Goal: Navigation & Orientation: Understand site structure

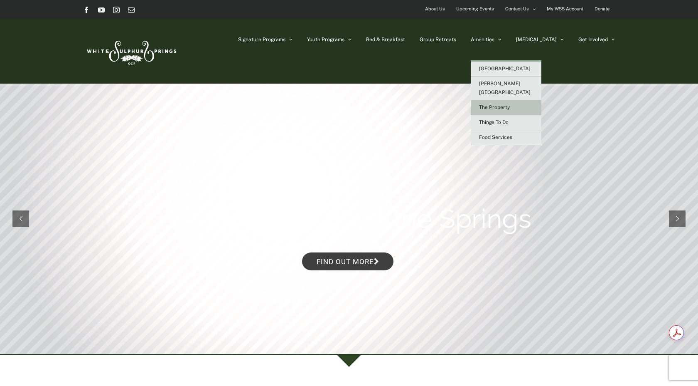
click at [510, 104] on span "The Property" at bounding box center [494, 107] width 31 height 6
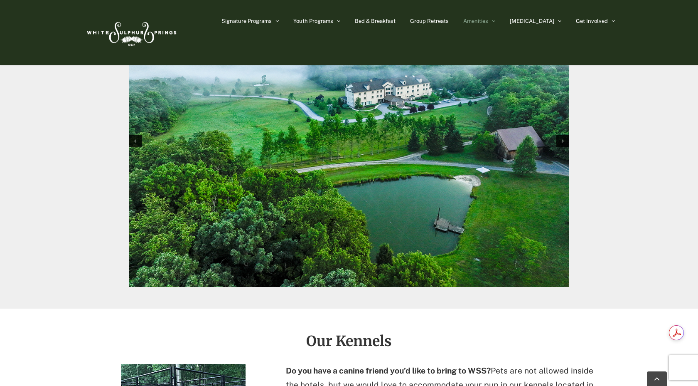
scroll to position [945, 0]
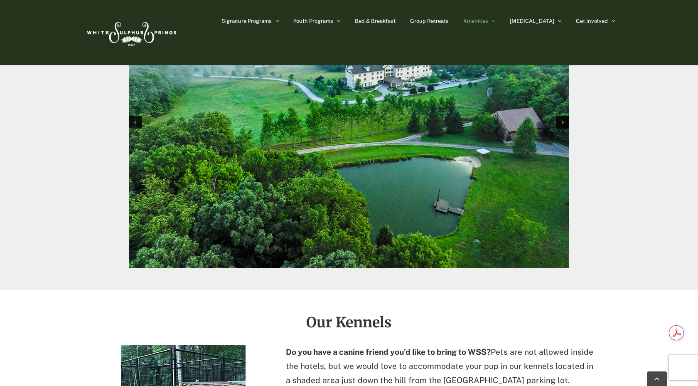
click at [442, 202] on img "1 / 10" at bounding box center [349, 121] width 440 height 293
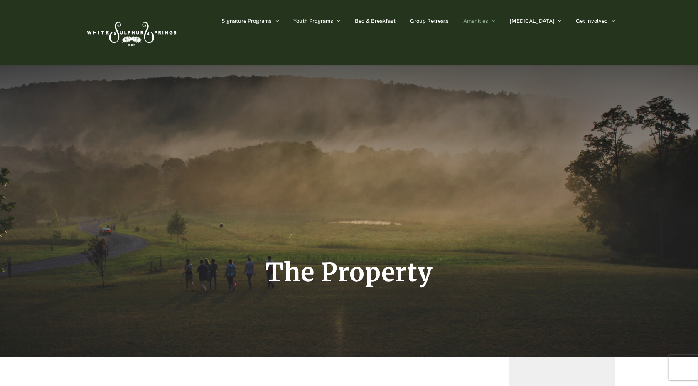
scroll to position [14, 0]
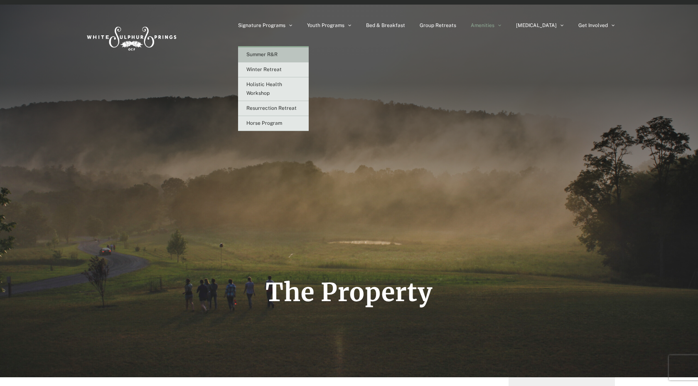
click at [309, 54] on link "Summer R&R" at bounding box center [273, 54] width 71 height 15
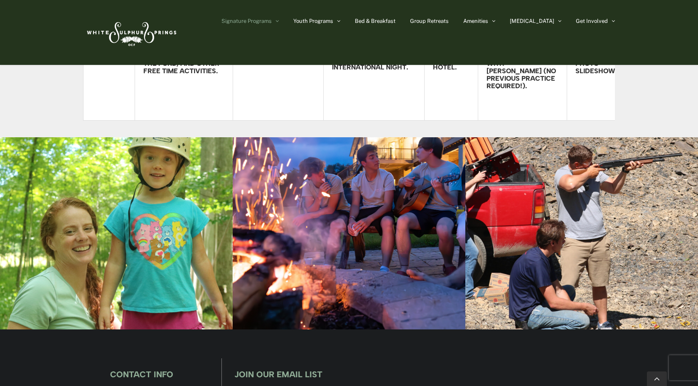
scroll to position [2195, 0]
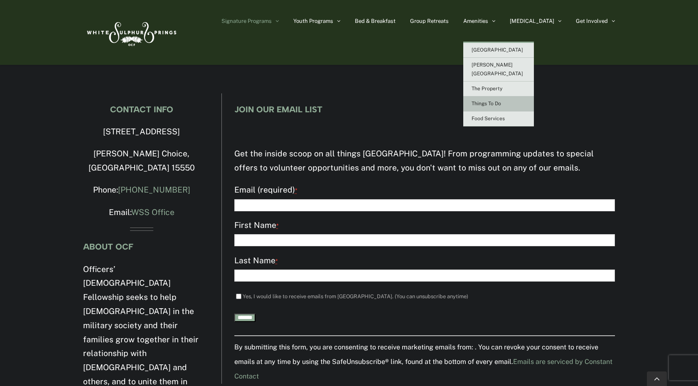
click at [501, 101] on span "Things To Do" at bounding box center [487, 104] width 30 height 6
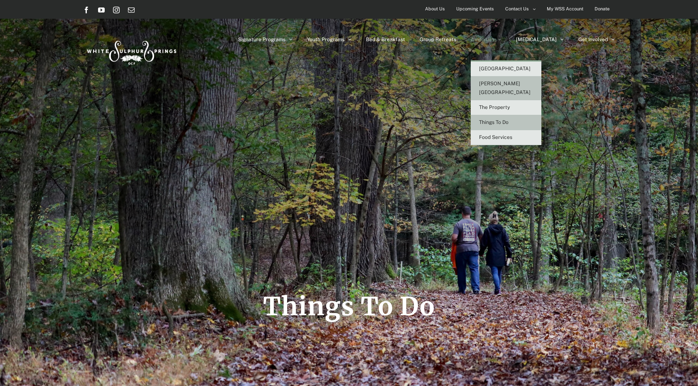
click at [531, 81] on span "[PERSON_NAME][GEOGRAPHIC_DATA]" at bounding box center [505, 88] width 52 height 15
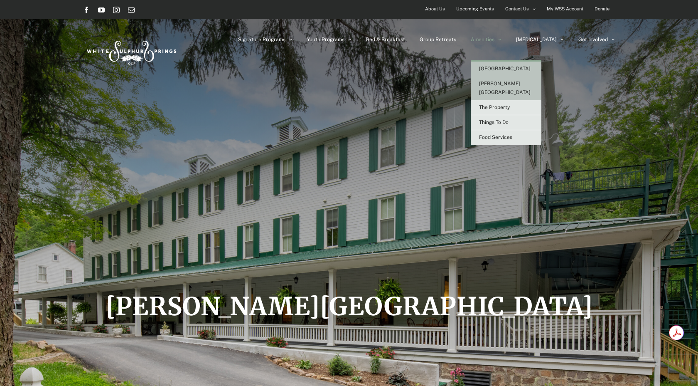
click at [523, 70] on span "[GEOGRAPHIC_DATA]" at bounding box center [505, 69] width 52 height 6
